Goal: Task Accomplishment & Management: Use online tool/utility

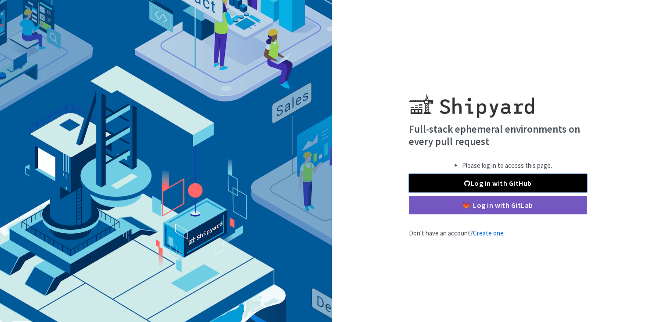
click at [454, 179] on link "Log in with GitHub" at bounding box center [498, 183] width 178 height 18
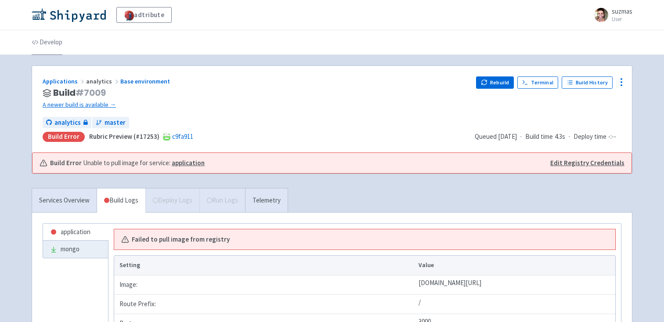
click at [52, 45] on link "Develop" at bounding box center [47, 42] width 31 height 25
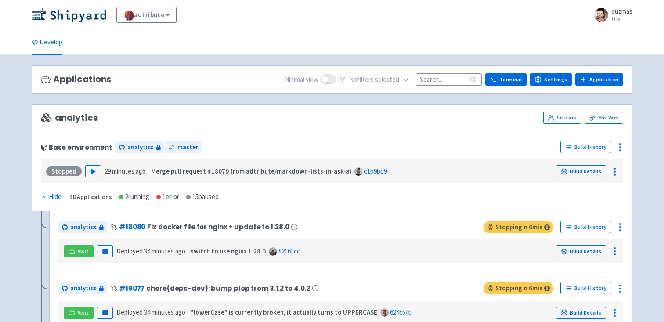
click at [159, 198] on div at bounding box center [158, 197] width 4 height 4
click at [168, 198] on div "1 error" at bounding box center [167, 197] width 23 height 10
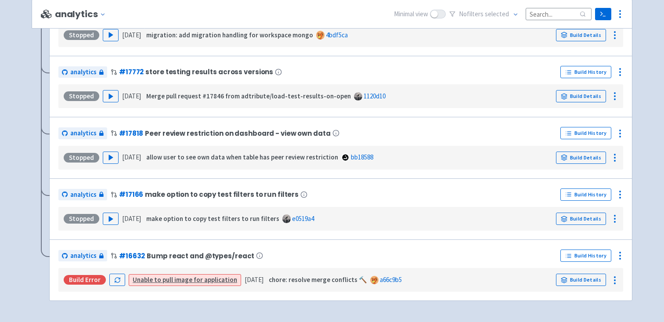
scroll to position [983, 0]
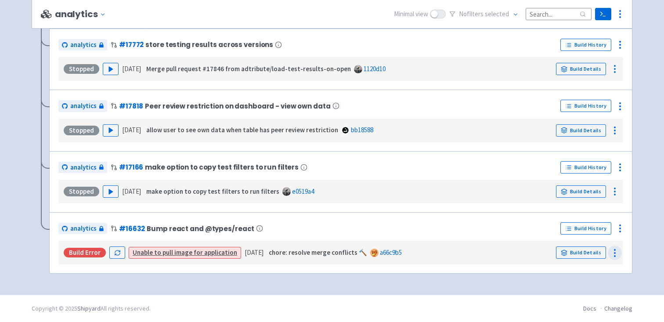
click at [614, 255] on icon at bounding box center [615, 253] width 11 height 11
click at [619, 232] on icon at bounding box center [620, 228] width 11 height 11
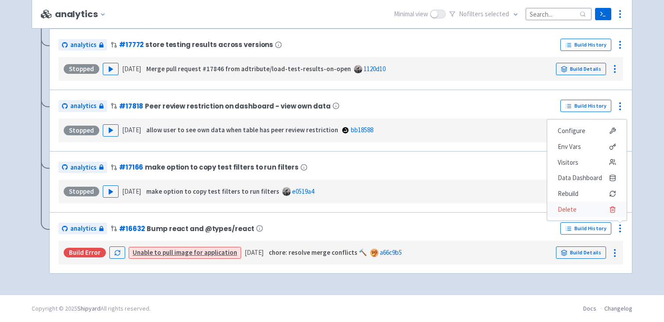
click at [589, 207] on span "Delete" at bounding box center [587, 209] width 58 height 12
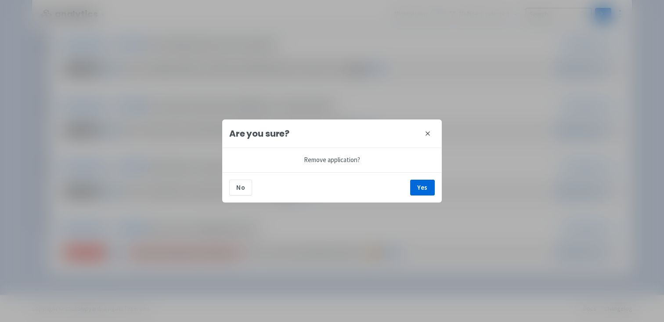
click at [430, 132] on icon at bounding box center [428, 134] width 4 height 4
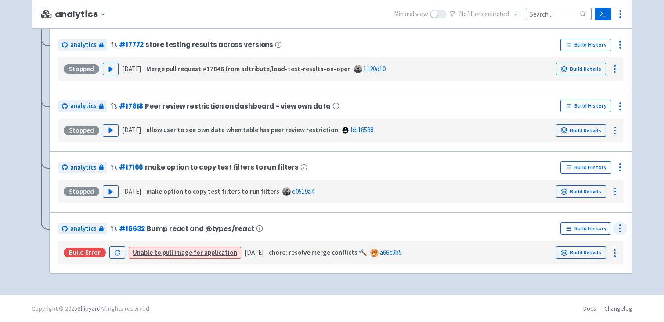
click at [623, 230] on icon at bounding box center [620, 228] width 11 height 11
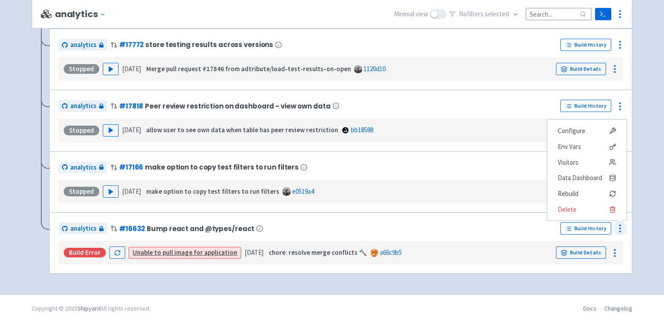
click at [623, 230] on icon at bounding box center [620, 228] width 11 height 11
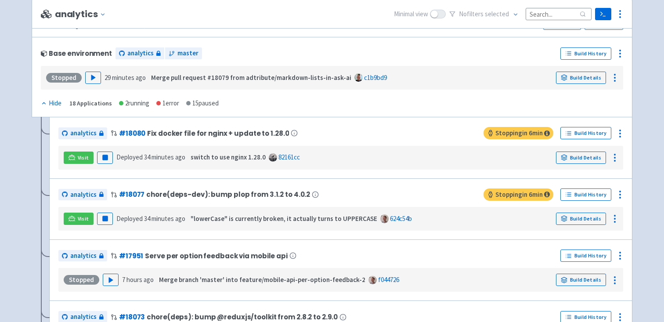
scroll to position [89, 0]
